Goal: Task Accomplishment & Management: Use online tool/utility

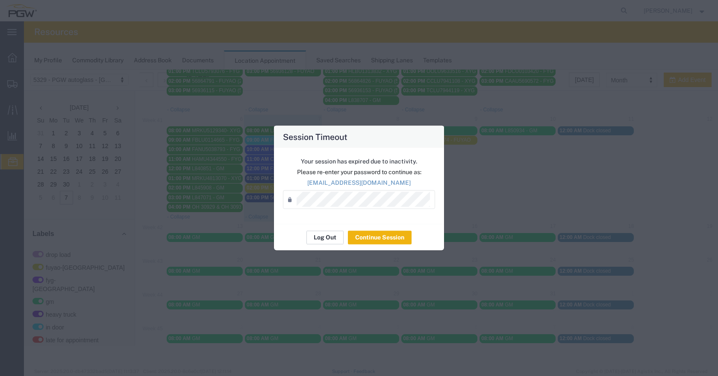
scroll to position [246, 0]
click at [328, 239] on button "Log Out" at bounding box center [324, 238] width 37 height 14
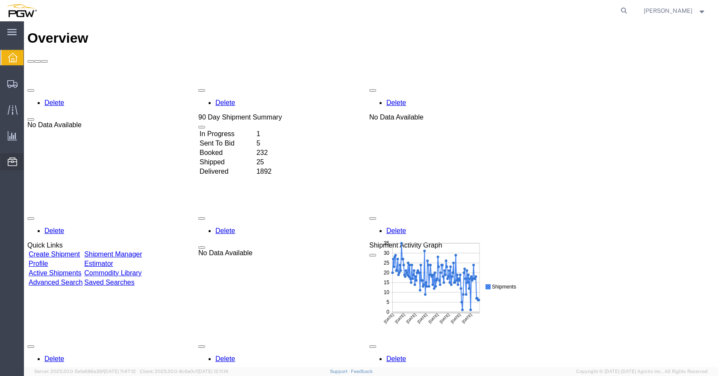
click at [0, 0] on span "Location Appointment" at bounding box center [0, 0] width 0 height 0
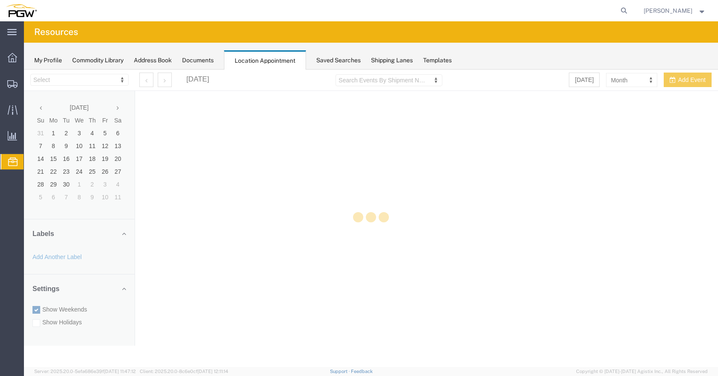
select select "28253"
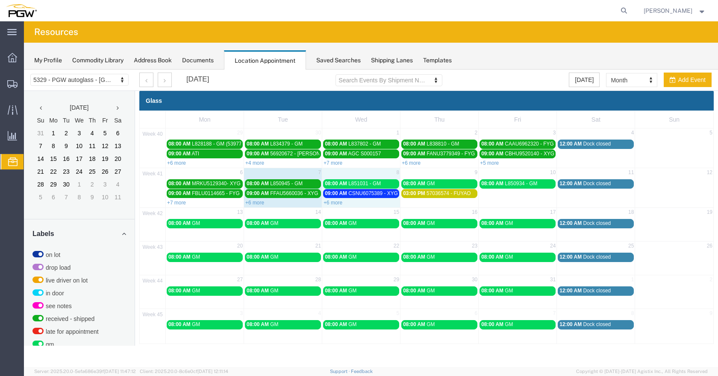
click at [339, 200] on div "+6 more" at bounding box center [361, 202] width 78 height 9
select select "1"
select select
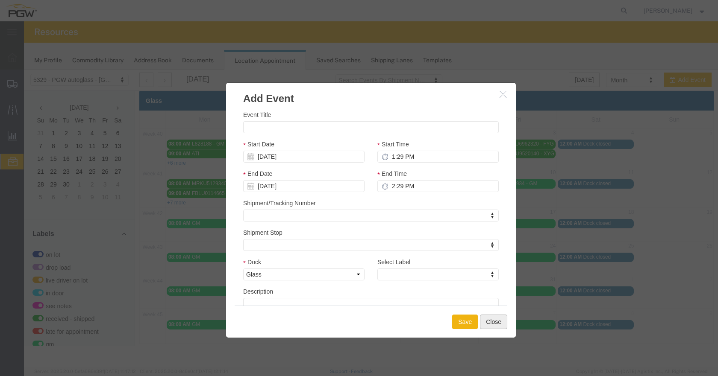
click at [492, 322] on button "Close" at bounding box center [493, 322] width 27 height 15
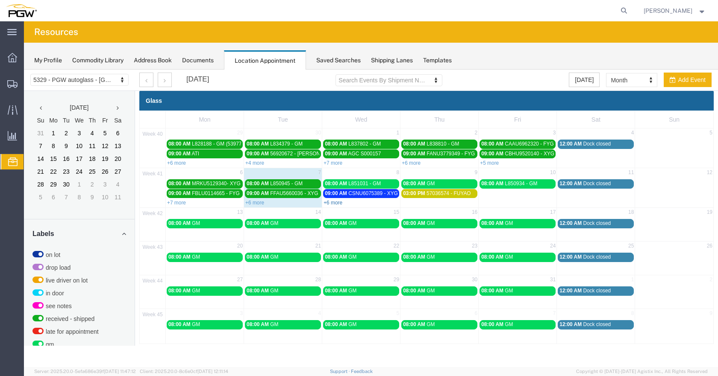
click at [334, 203] on link "+6 more" at bounding box center [332, 203] width 19 height 6
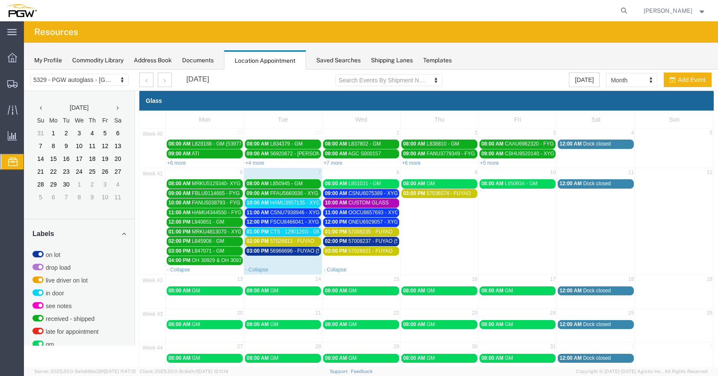
click at [308, 254] on span "56966696 - FUYAO (5401)" at bounding box center [300, 251] width 60 height 6
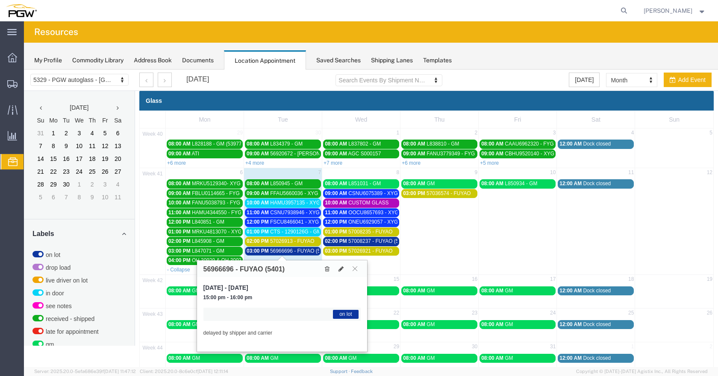
click at [309, 250] on span "56966696 - FUYAO (5401)" at bounding box center [300, 251] width 60 height 6
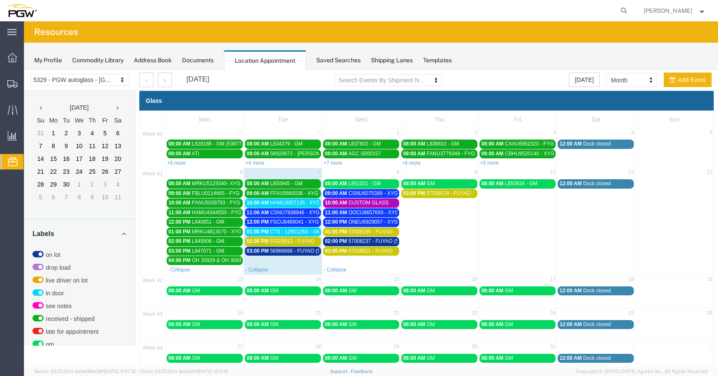
click at [306, 238] on link "02:00 PM 57026913 - FUYAO" at bounding box center [283, 241] width 76 height 9
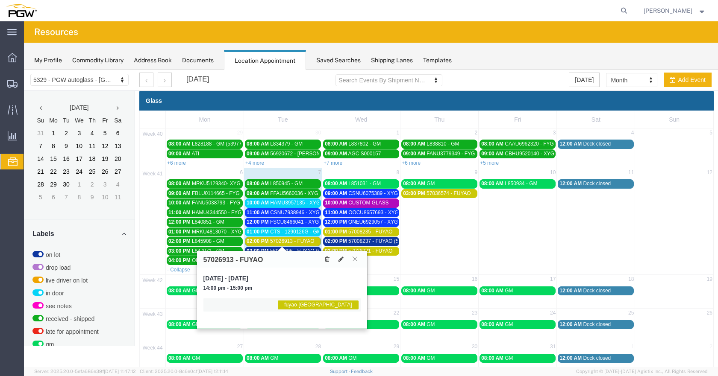
click at [306, 238] on link "02:00 PM 57026913 - FUYAO" at bounding box center [283, 241] width 76 height 9
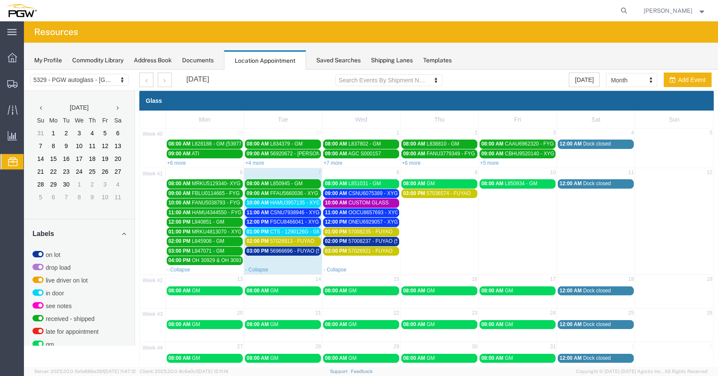
click at [312, 211] on span "CSNU7938946 - XYG" at bounding box center [295, 213] width 50 height 6
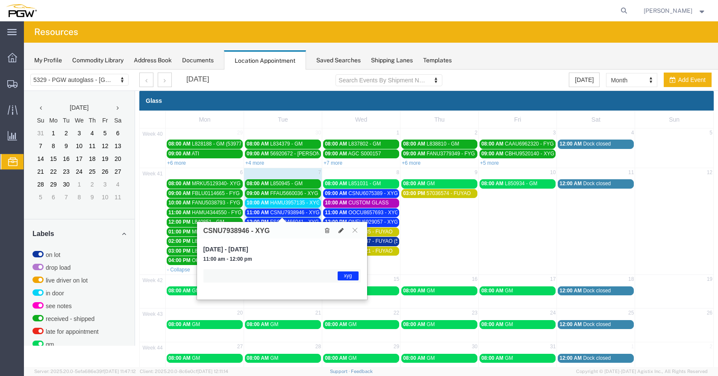
click at [312, 211] on span "CSNU7938946 - XYG" at bounding box center [295, 213] width 50 height 6
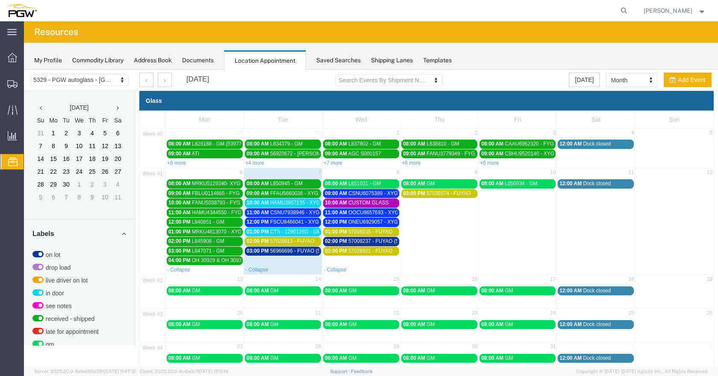
click at [304, 222] on span "FSCU8466041 - XYG" at bounding box center [294, 222] width 49 height 6
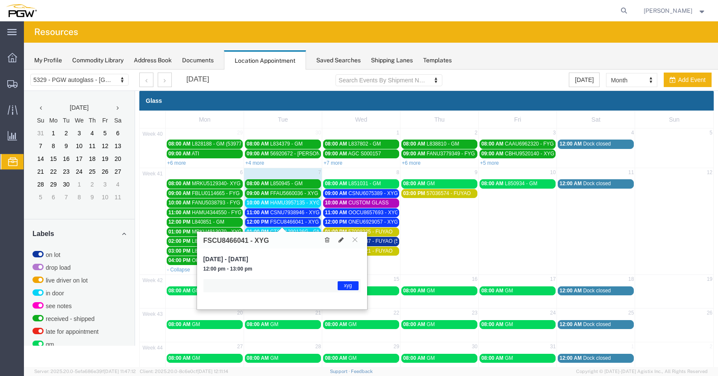
click at [304, 221] on span "FSCU8466041 - XYG" at bounding box center [294, 222] width 49 height 6
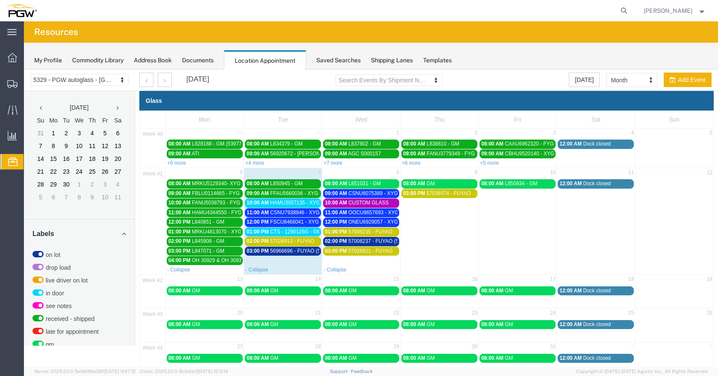
click at [336, 269] on link "- Collapse" at bounding box center [334, 270] width 23 height 6
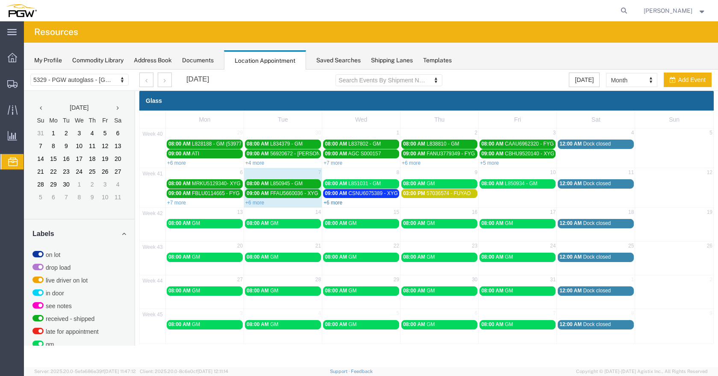
click at [336, 202] on link "+6 more" at bounding box center [332, 203] width 19 height 6
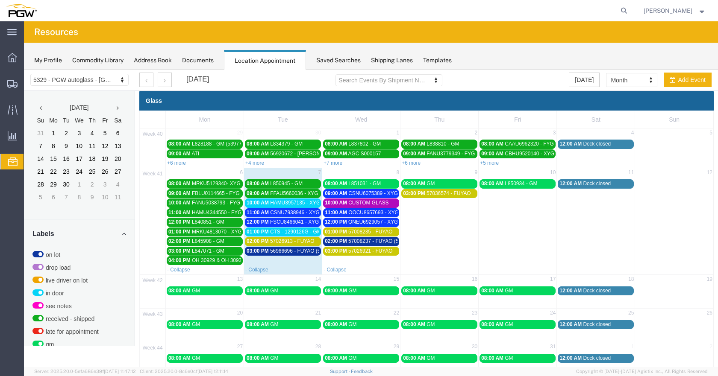
click at [301, 232] on span "CTS - 1290126G - GM" at bounding box center [295, 232] width 51 height 6
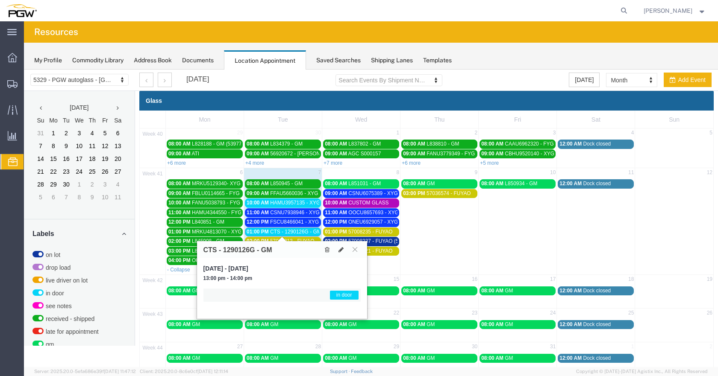
click at [301, 232] on span "CTS - 1290126G - GM" at bounding box center [295, 232] width 51 height 6
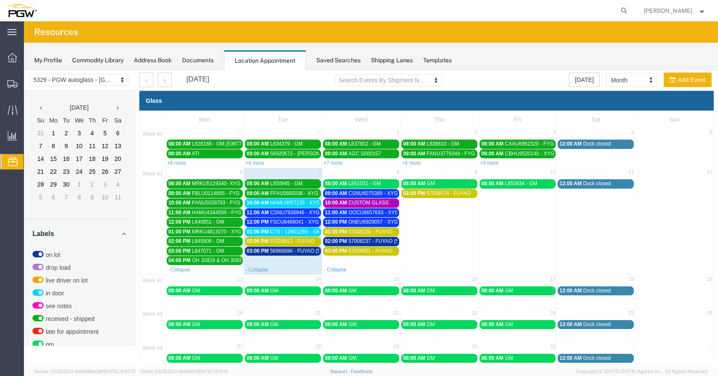
click at [297, 214] on span "CSNU7938946 - XYG" at bounding box center [295, 213] width 50 height 6
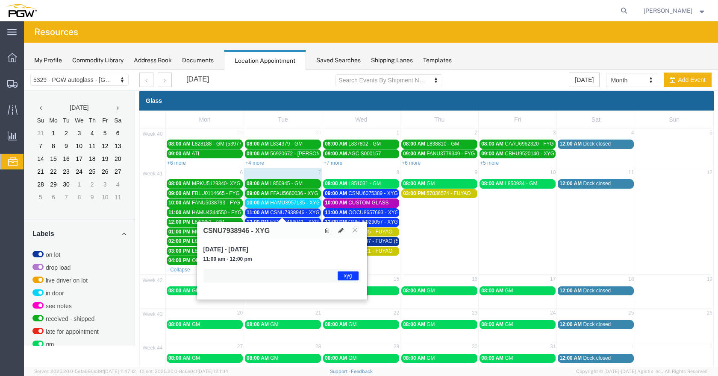
click at [303, 213] on span "CSNU7938946 - XYG" at bounding box center [295, 213] width 50 height 6
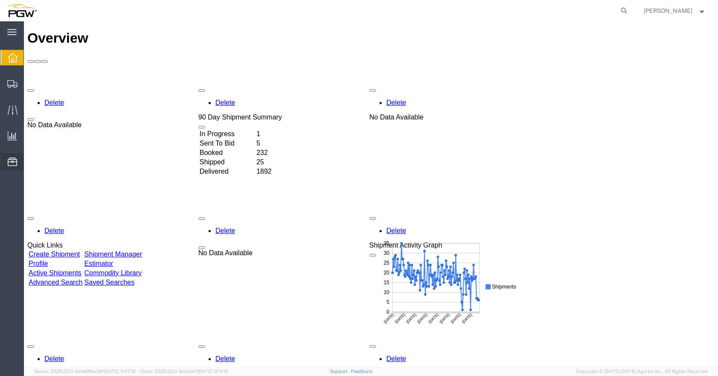
click at [0, 0] on span "Location Appointment" at bounding box center [0, 0] width 0 height 0
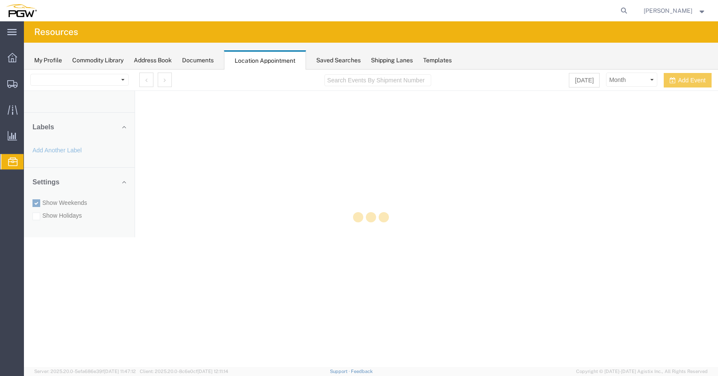
select select "28253"
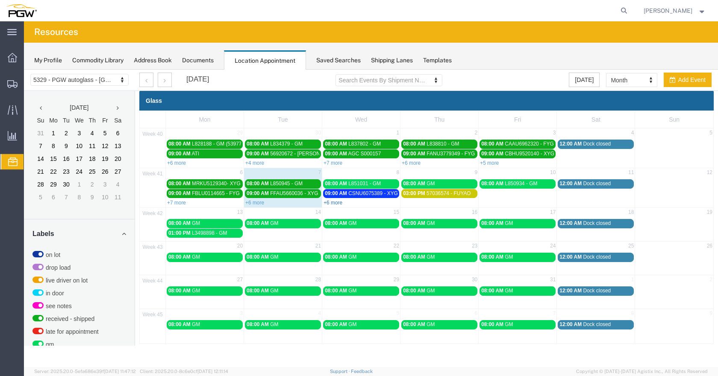
click at [333, 203] on link "+6 more" at bounding box center [332, 203] width 19 height 6
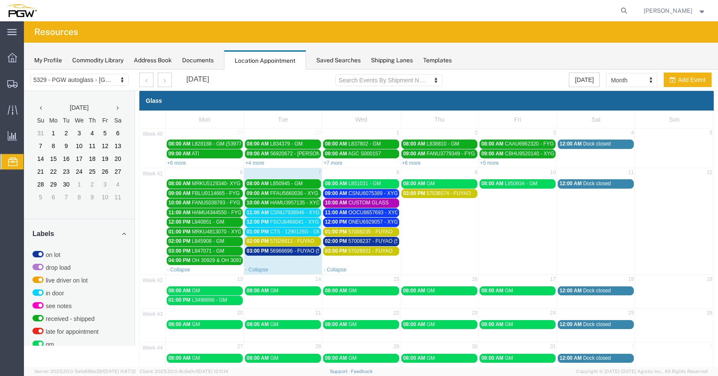
click at [304, 231] on span "CTS - 1290126G - GM" at bounding box center [295, 232] width 51 height 6
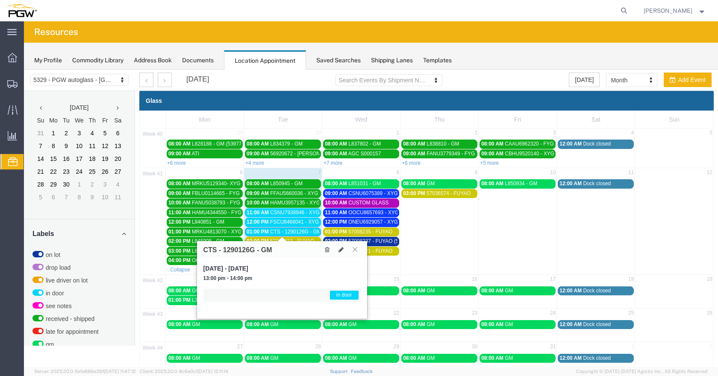
click at [355, 248] on icon at bounding box center [355, 249] width 5 height 5
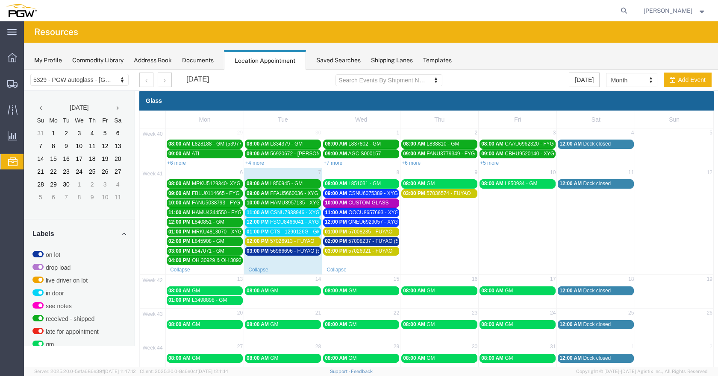
click at [306, 253] on span "56966696 - FUYAO (5401)" at bounding box center [300, 251] width 60 height 6
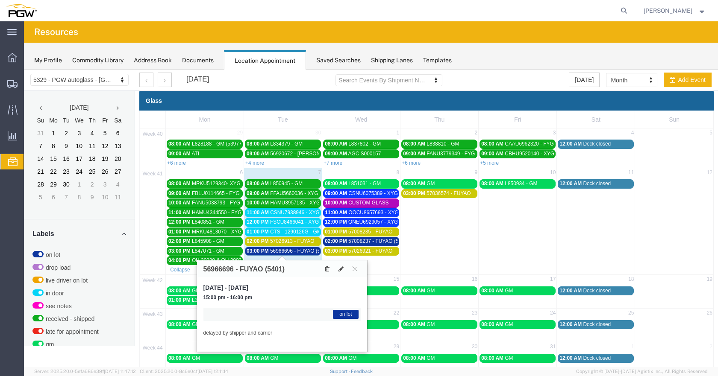
click at [306, 249] on span "56966696 - FUYAO (5401)" at bounding box center [300, 251] width 60 height 6
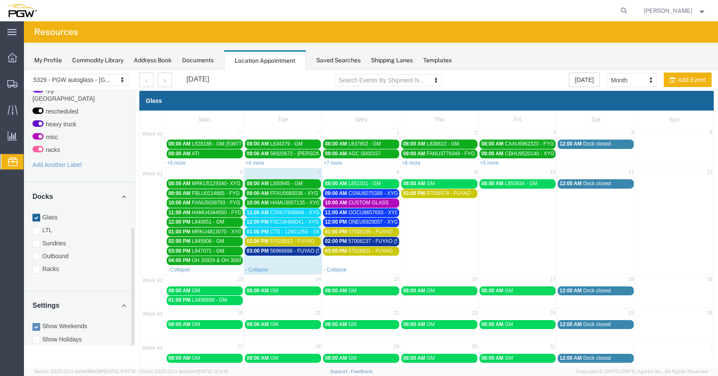
scroll to position [300, 0]
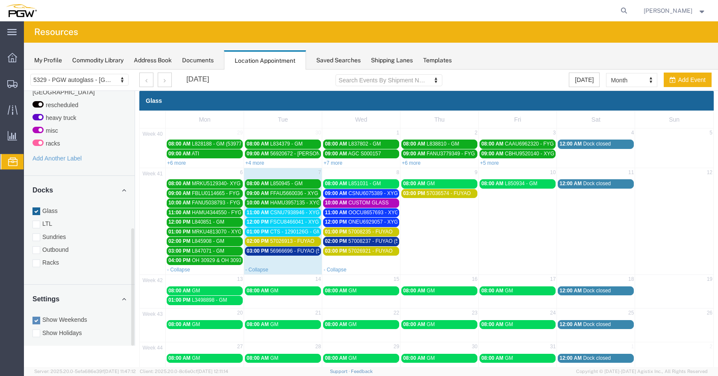
drag, startPoint x: 133, startPoint y: 203, endPoint x: 141, endPoint y: 342, distance: 139.9
click at [141, 342] on div "5329 - PGW autoglass - Chillicothe 5329 - PGW autoglass - [GEOGRAPHIC_DATA] [DA…" at bounding box center [371, 241] width 694 height 342
click at [35, 260] on div at bounding box center [36, 264] width 8 height 8
click at [24, 70] on input "Racks" at bounding box center [24, 70] width 0 height 0
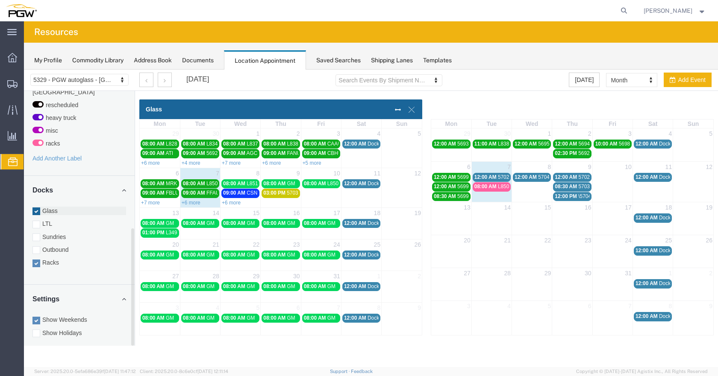
click at [38, 208] on div at bounding box center [36, 212] width 8 height 8
click at [24, 70] on input "Glass" at bounding box center [24, 70] width 0 height 0
